Goal: Task Accomplishment & Management: Use online tool/utility

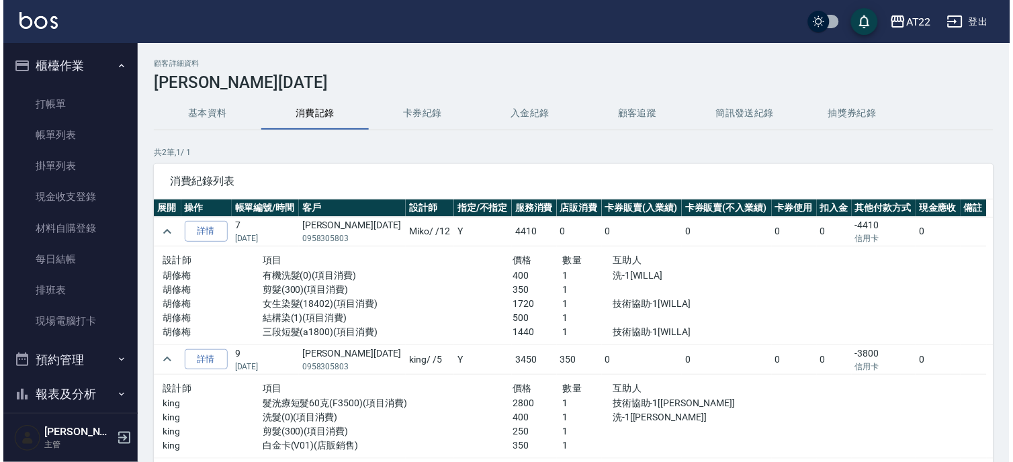
scroll to position [152, 0]
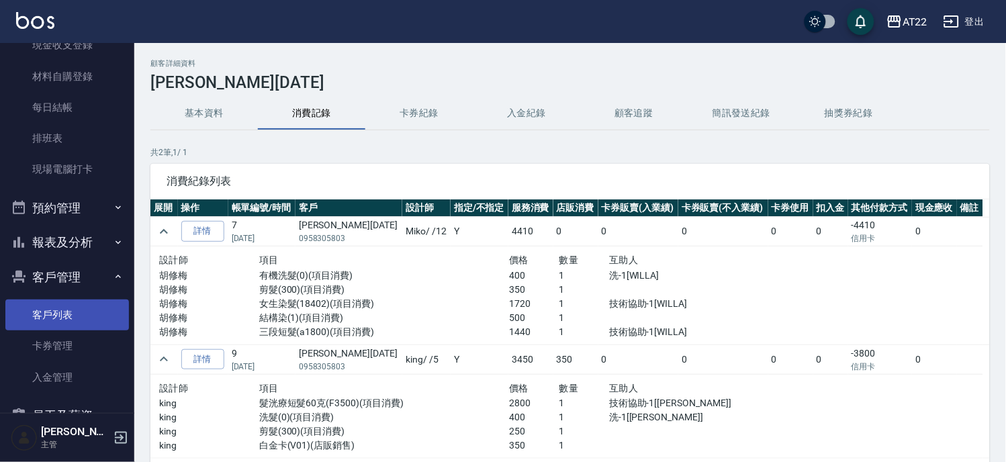
click at [62, 310] on link "客戶列表" at bounding box center [67, 315] width 124 height 31
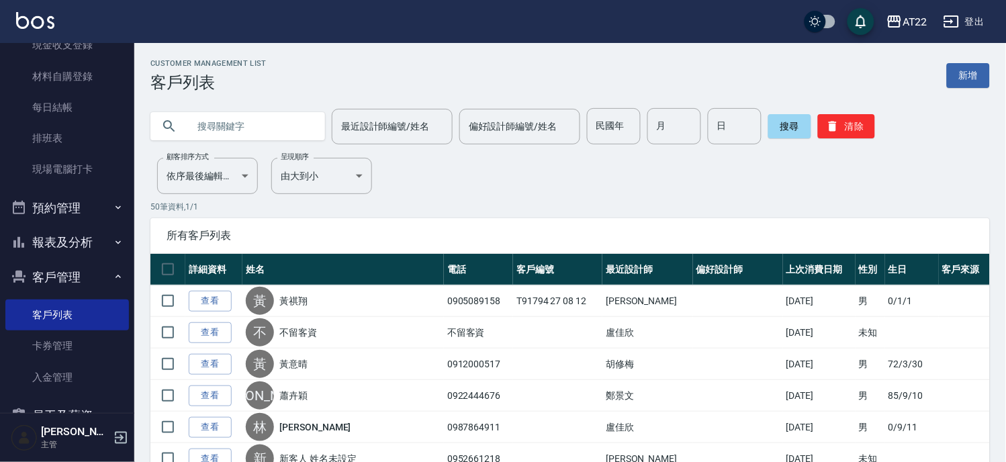
click at [256, 130] on input "text" at bounding box center [251, 126] width 126 height 36
type input "0918966981"
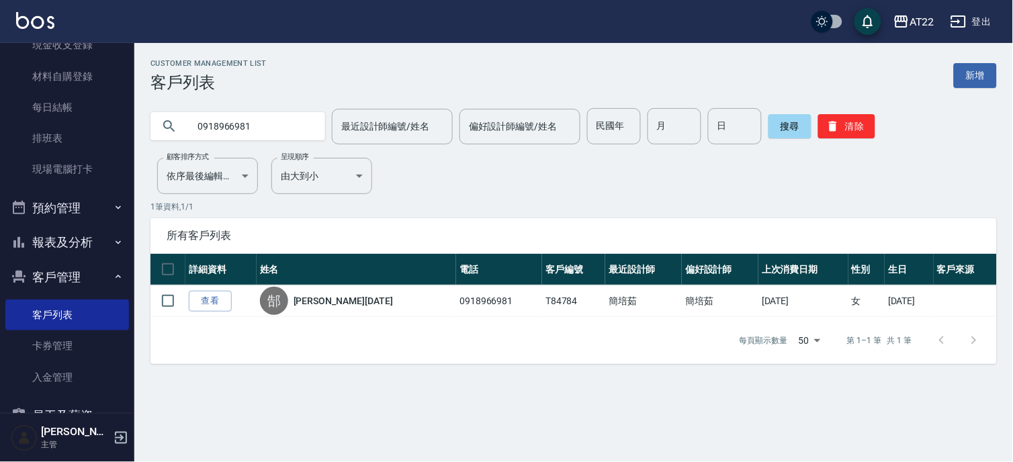
click at [81, 238] on button "報表及分析" at bounding box center [67, 242] width 124 height 35
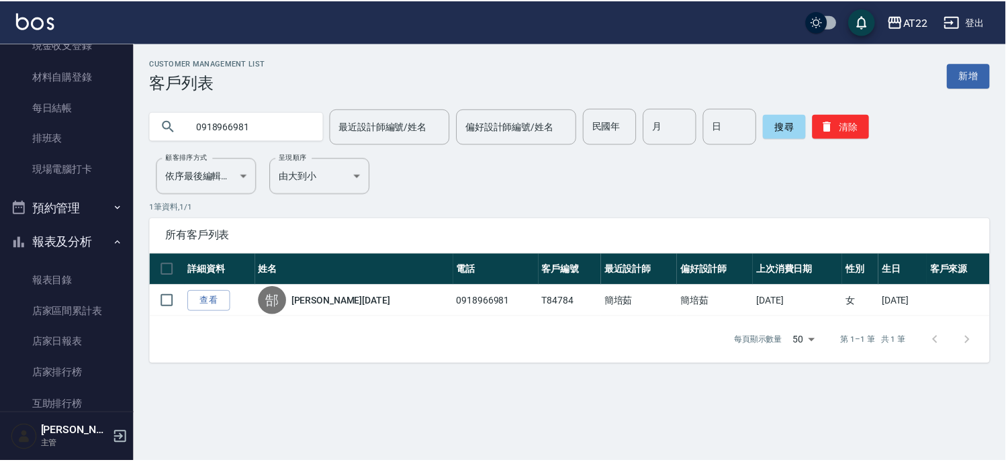
scroll to position [525, 0]
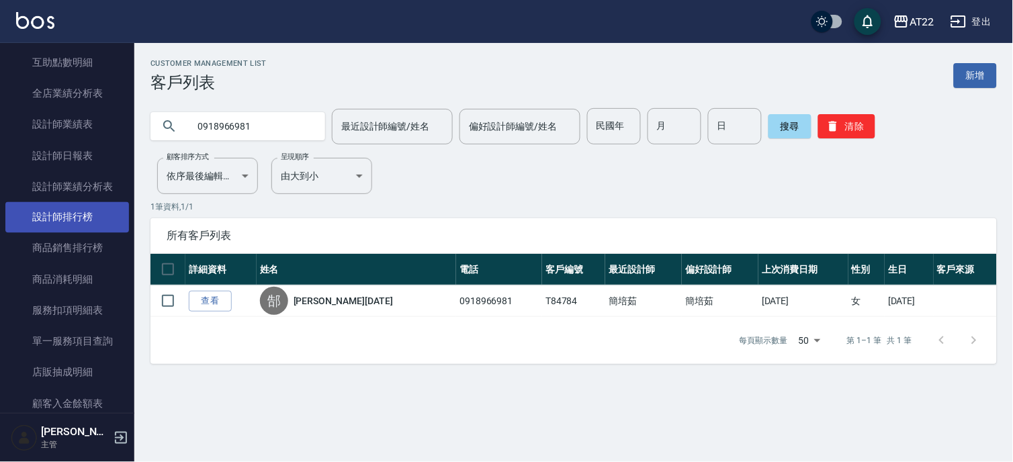
click at [89, 207] on link "設計師排行榜" at bounding box center [67, 217] width 124 height 31
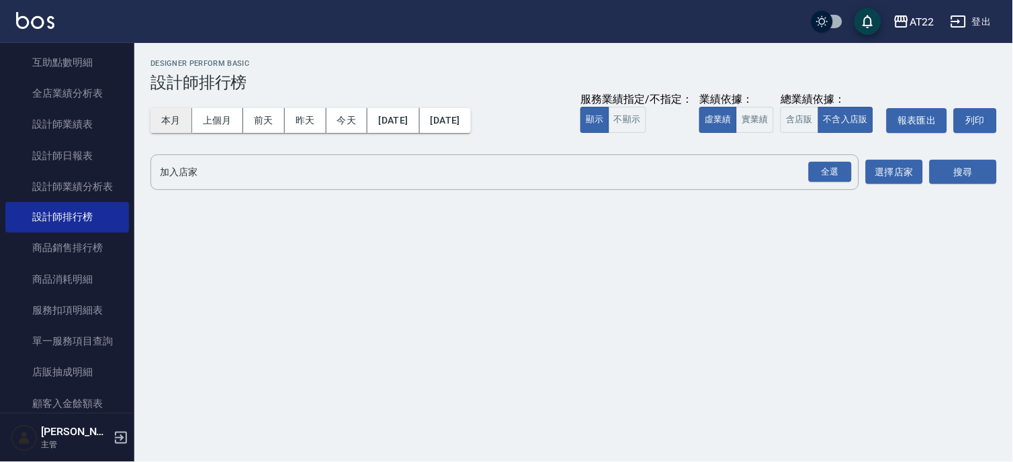
click at [165, 123] on button "本月" at bounding box center [171, 120] width 42 height 25
click at [837, 173] on div "全選" at bounding box center [830, 172] width 43 height 21
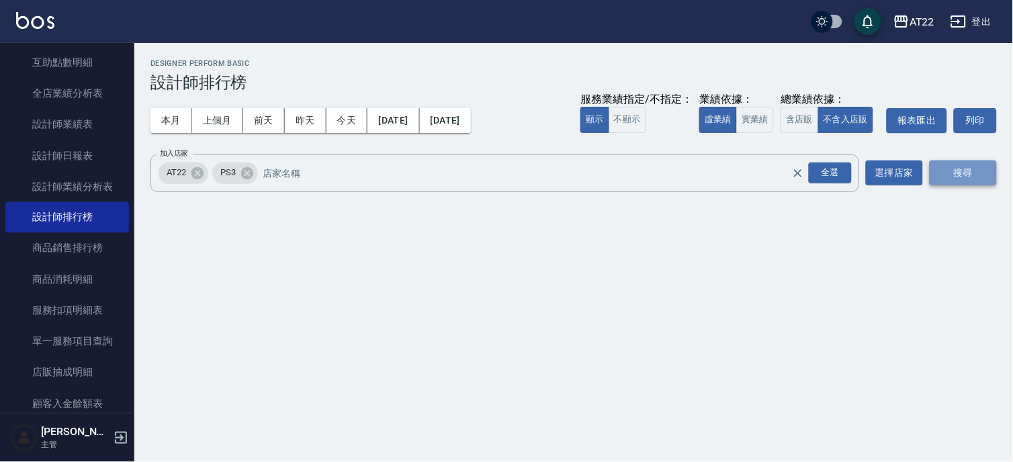
click at [954, 169] on button "搜尋" at bounding box center [963, 173] width 67 height 25
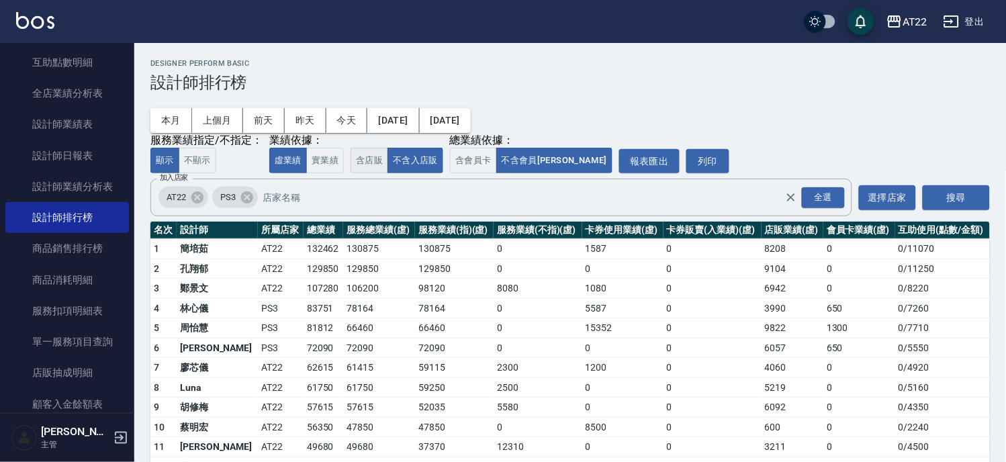
click at [370, 158] on button "含店販" at bounding box center [370, 161] width 38 height 26
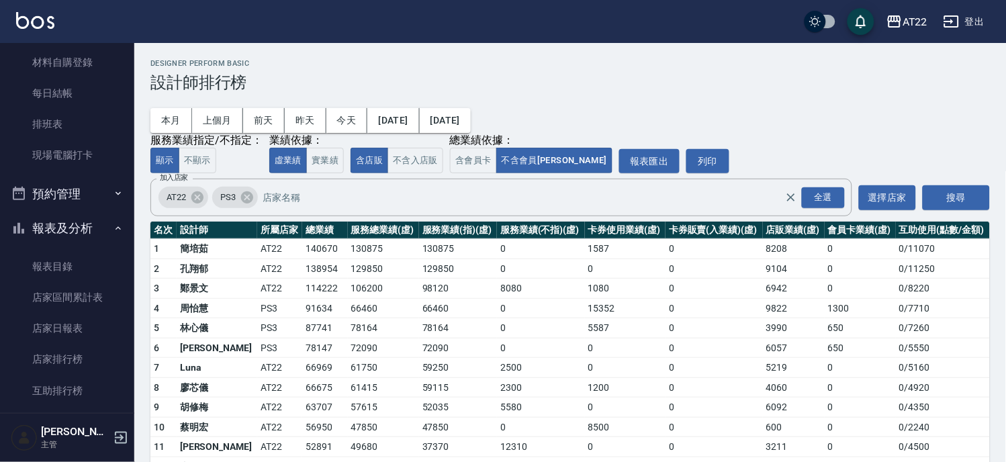
scroll to position [152, 0]
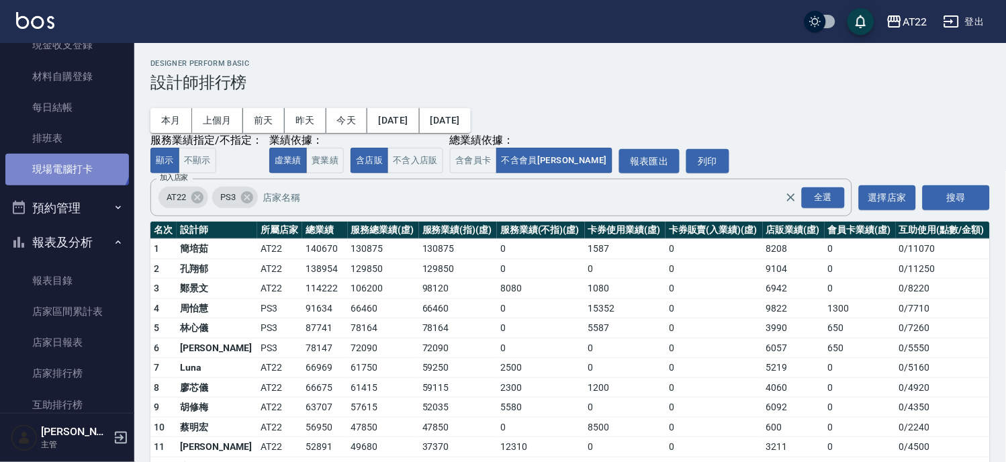
click at [65, 156] on link "現場電腦打卡" at bounding box center [67, 169] width 124 height 31
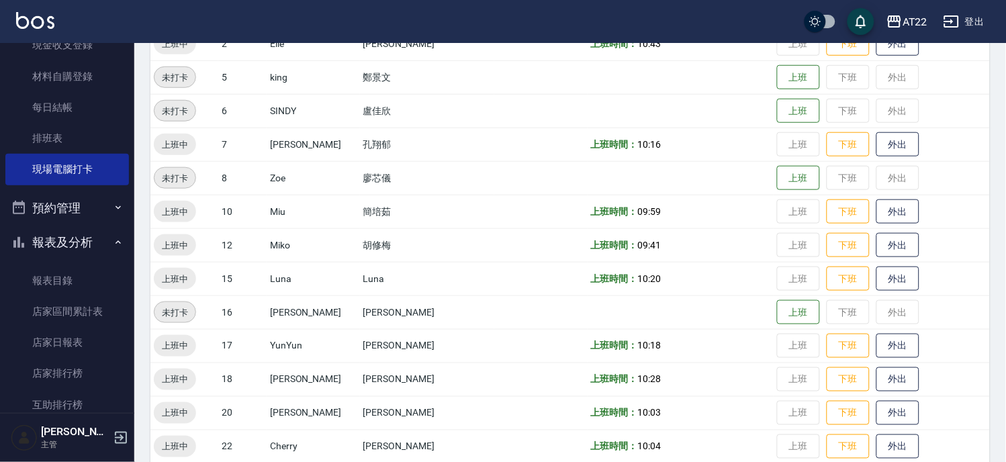
scroll to position [447, 0]
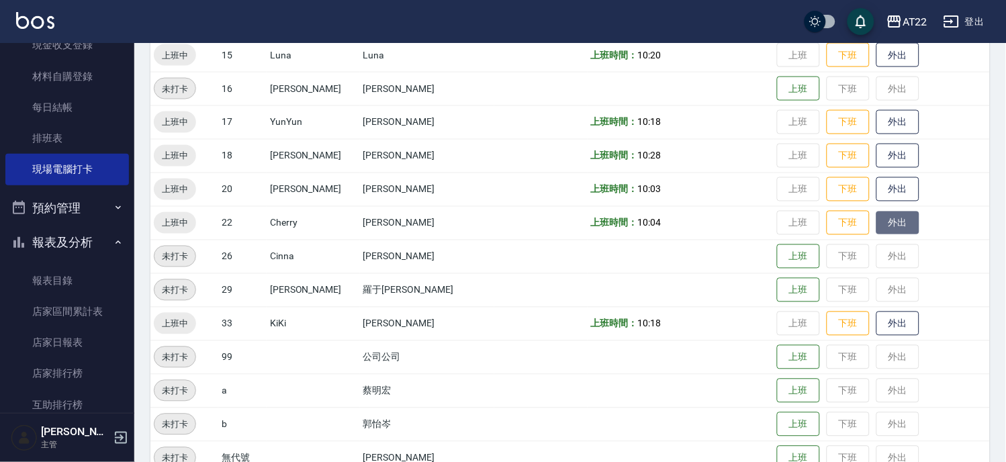
click at [877, 212] on button "外出" at bounding box center [898, 224] width 43 height 24
click at [887, 219] on button "外出" at bounding box center [898, 224] width 43 height 24
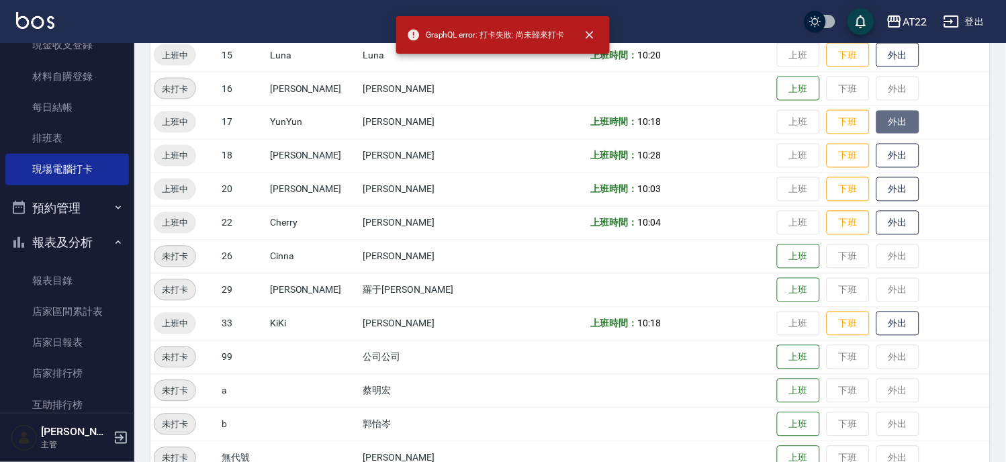
click at [877, 130] on button "外出" at bounding box center [898, 123] width 43 height 24
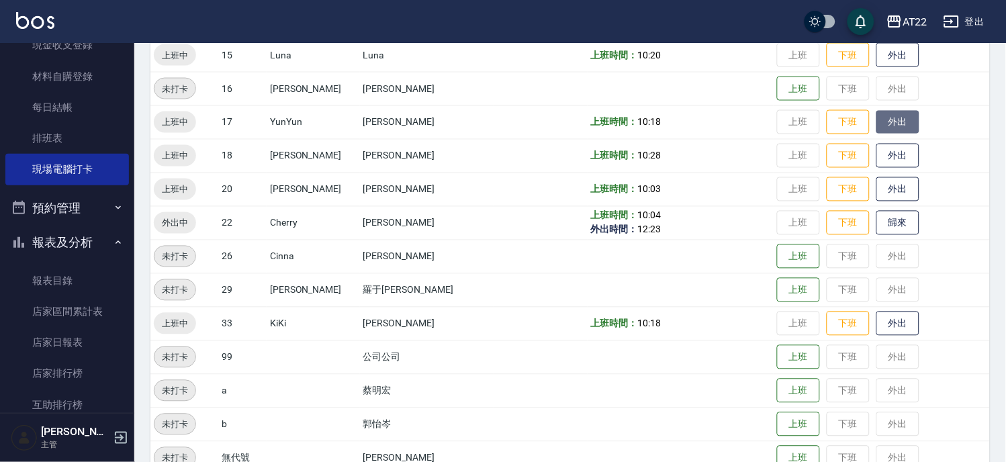
click at [877, 111] on button "外出" at bounding box center [898, 123] width 43 height 24
click at [877, 166] on button "外出" at bounding box center [898, 156] width 43 height 24
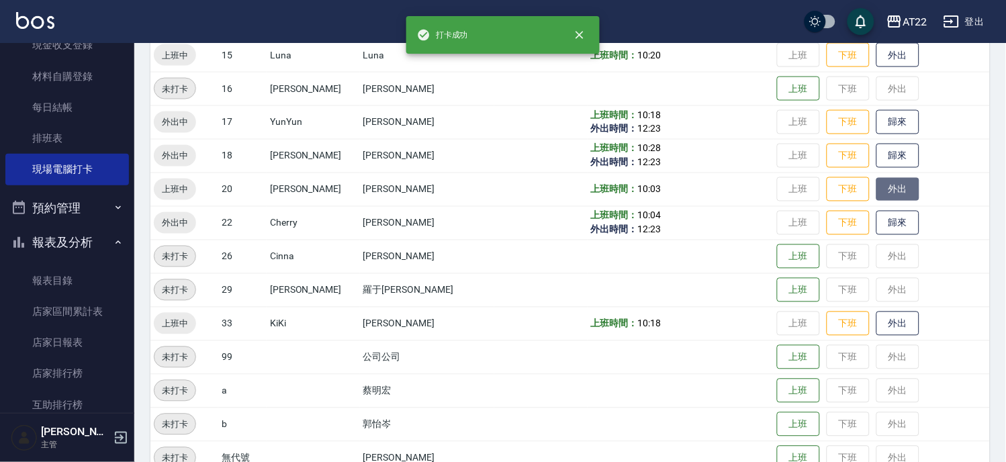
click at [877, 188] on button "外出" at bounding box center [898, 190] width 43 height 24
